Goal: Find contact information: Find contact information

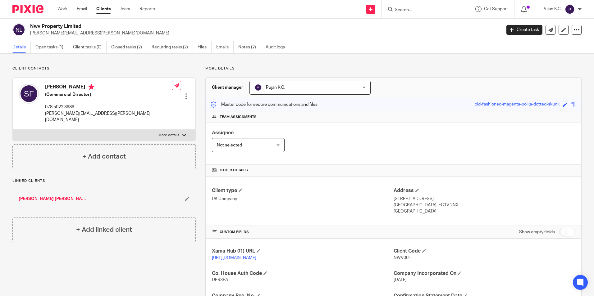
scroll to position [105, 0]
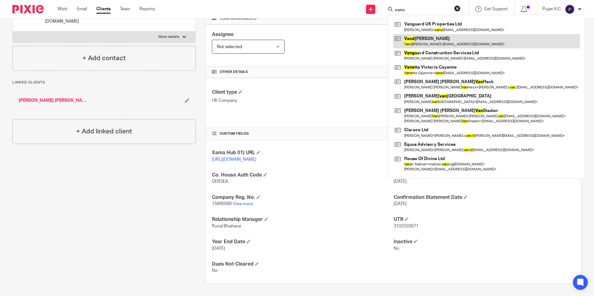
type input "vanu"
click at [416, 34] on link at bounding box center [486, 41] width 187 height 14
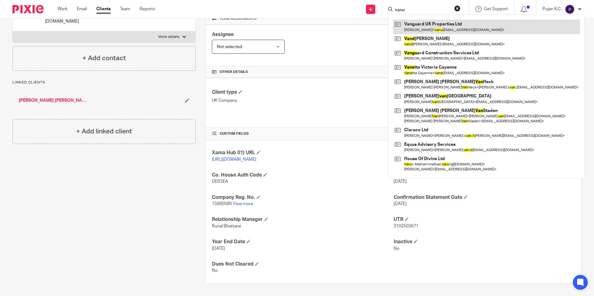
click at [418, 25] on link at bounding box center [486, 27] width 187 height 14
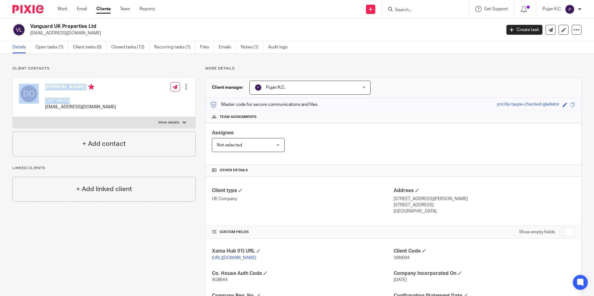
drag, startPoint x: 76, startPoint y: 101, endPoint x: 35, endPoint y: 99, distance: 41.4
click at [35, 99] on div "[PERSON_NAME] 7367186783 [EMAIL_ADDRESS][DOMAIN_NAME]" at bounding box center [67, 97] width 97 height 33
drag, startPoint x: 35, startPoint y: 99, endPoint x: 67, endPoint y: 103, distance: 32.9
click at [67, 103] on p "7367186783" at bounding box center [80, 101] width 71 height 6
drag, startPoint x: 71, startPoint y: 99, endPoint x: 46, endPoint y: 98, distance: 24.3
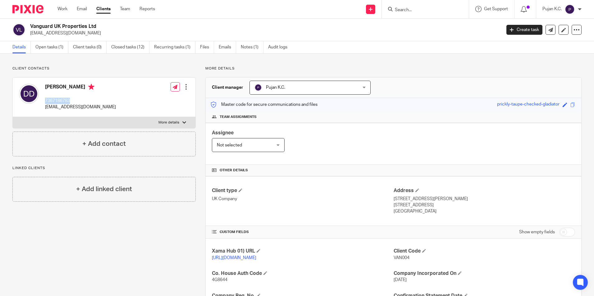
click at [46, 98] on p "7367186783" at bounding box center [80, 101] width 71 height 6
copy p "7367186783"
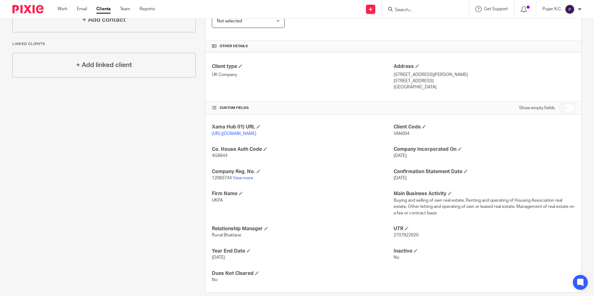
click at [397, 239] on p "2707822920" at bounding box center [484, 235] width 181 height 6
copy span "2707822920"
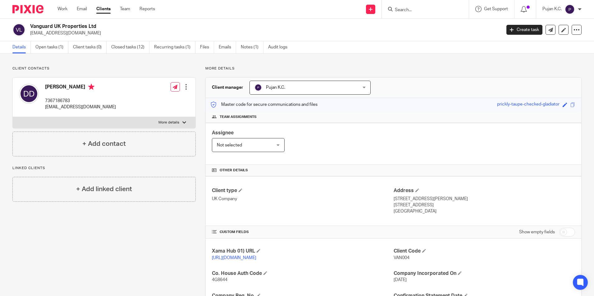
click at [407, 13] on input "Search" at bounding box center [422, 10] width 56 height 6
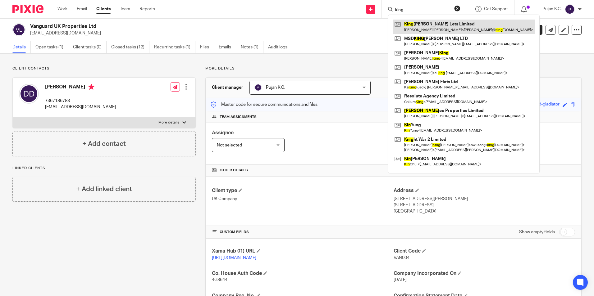
type input "king"
click at [416, 27] on link at bounding box center [464, 27] width 142 height 14
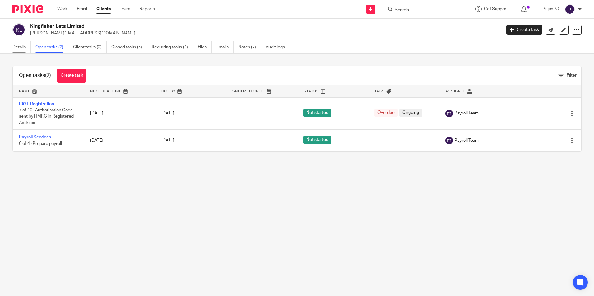
click at [29, 47] on link "Details" at bounding box center [21, 47] width 18 height 12
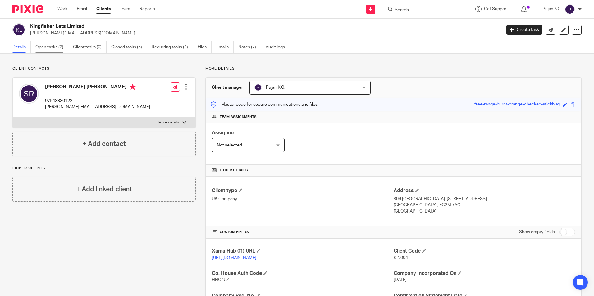
click at [45, 48] on link "Open tasks (2)" at bounding box center [51, 47] width 33 height 12
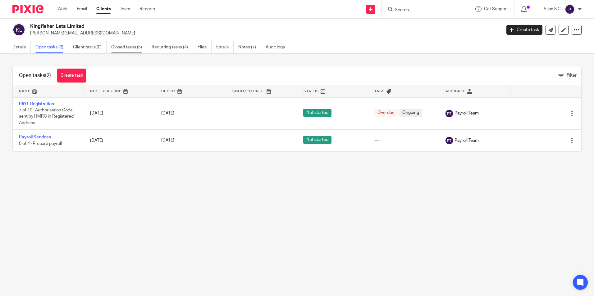
click at [132, 46] on link "Closed tasks (5)" at bounding box center [129, 47] width 36 height 12
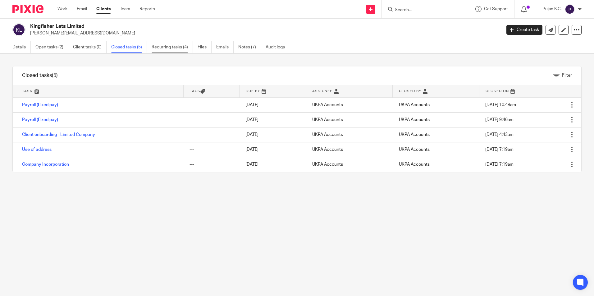
click at [172, 48] on link "Recurring tasks (4)" at bounding box center [172, 47] width 41 height 12
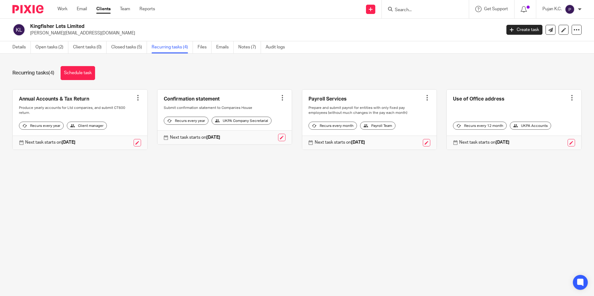
click at [31, 47] on ul "Details Open tasks (2) Client tasks (0) Closed tasks (5) Recurring tasks (4) Fi…" at bounding box center [153, 47] width 282 height 12
click at [28, 47] on link "Details" at bounding box center [21, 47] width 18 height 12
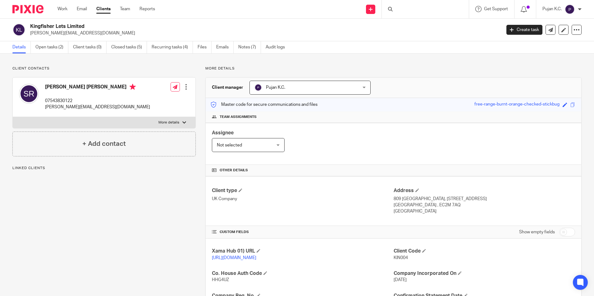
click at [56, 106] on p "[PERSON_NAME][EMAIL_ADDRESS][DOMAIN_NAME]" at bounding box center [97, 107] width 105 height 6
drag, startPoint x: 56, startPoint y: 106, endPoint x: 90, endPoint y: 107, distance: 33.6
click at [90, 107] on p "[PERSON_NAME][EMAIL_ADDRESS][DOMAIN_NAME]" at bounding box center [97, 107] width 105 height 6
drag, startPoint x: 98, startPoint y: 107, endPoint x: 42, endPoint y: 109, distance: 55.7
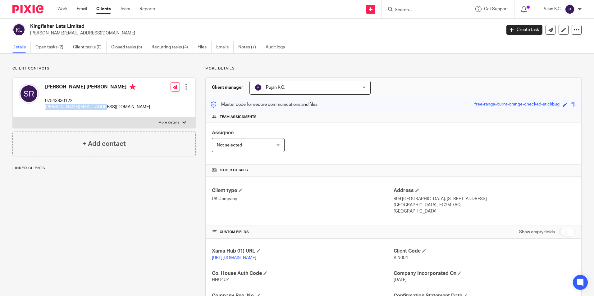
click at [42, 109] on div "[PERSON_NAME] [PERSON_NAME] 07543830122 [PERSON_NAME][EMAIL_ADDRESS][DOMAIN_NAM…" at bounding box center [84, 97] width 131 height 33
copy p "[PERSON_NAME][EMAIL_ADDRESS][DOMAIN_NAME]"
click at [169, 262] on div "Client contacts [PERSON_NAME] [PERSON_NAME] 07543830122 [PERSON_NAME][EMAIL_ADD…" at bounding box center [99, 224] width 193 height 316
click at [396, 11] on input "Search" at bounding box center [422, 10] width 56 height 6
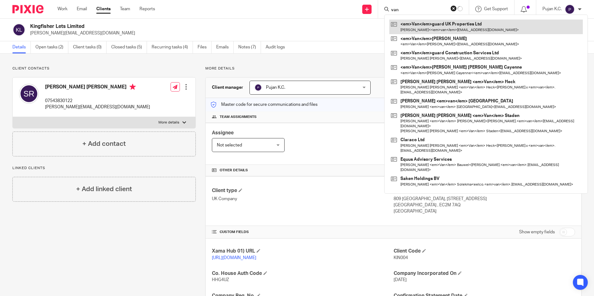
type input "van"
click at [421, 27] on link at bounding box center [486, 27] width 194 height 14
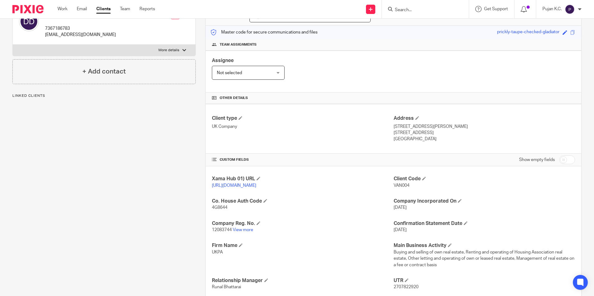
scroll to position [140, 0]
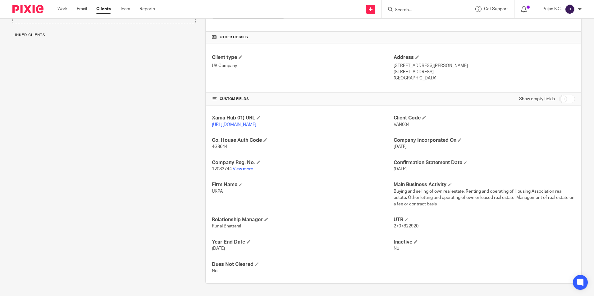
click at [402, 227] on span "2707822920" at bounding box center [406, 226] width 25 height 4
copy span "2707822920"
